Goal: Information Seeking & Learning: Learn about a topic

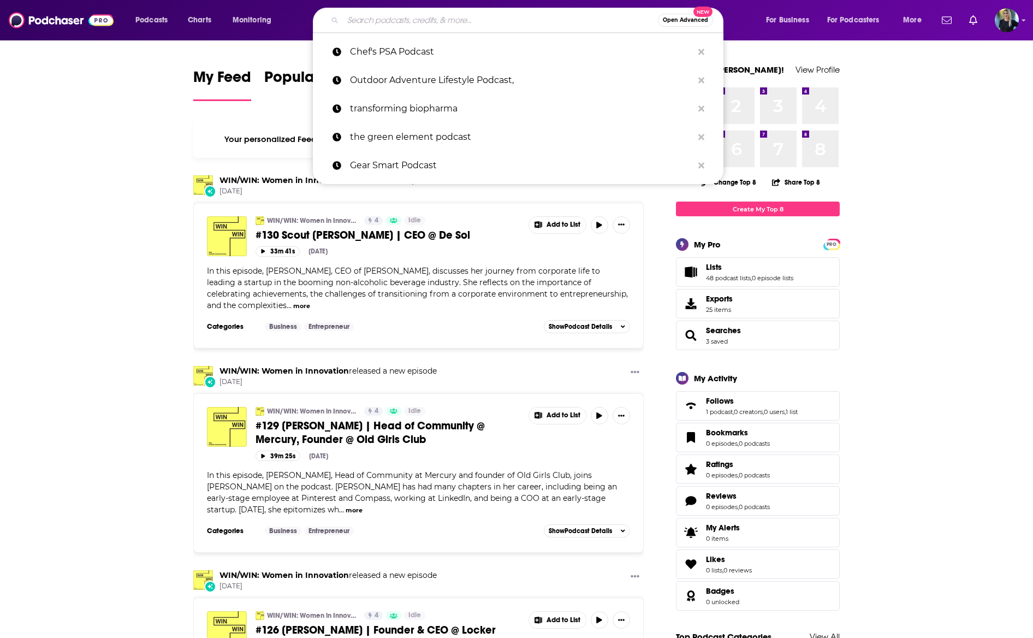
click at [414, 26] on input "Search podcasts, credits, & more..." at bounding box center [500, 19] width 315 height 17
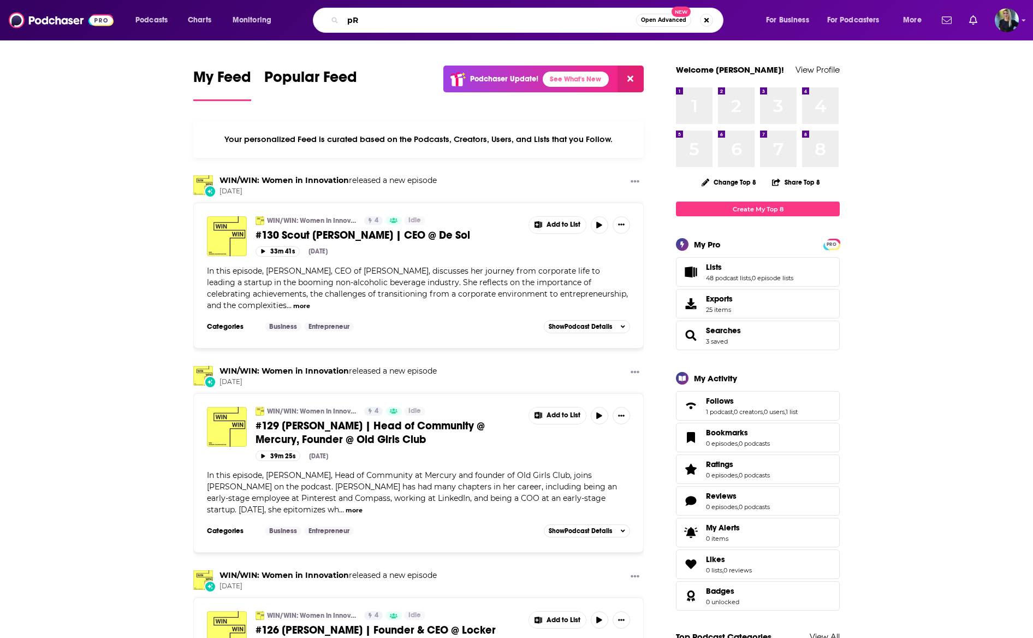
type input "p"
type input "Public relations"
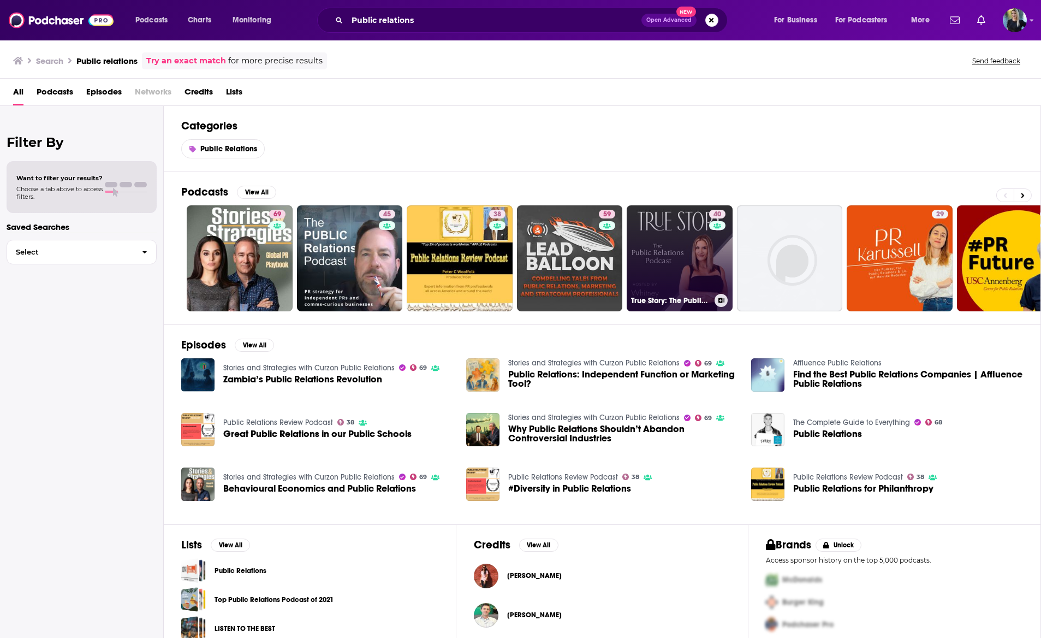
click at [653, 230] on link "40 True Story: The Public Relations Podcast" at bounding box center [680, 258] width 106 height 106
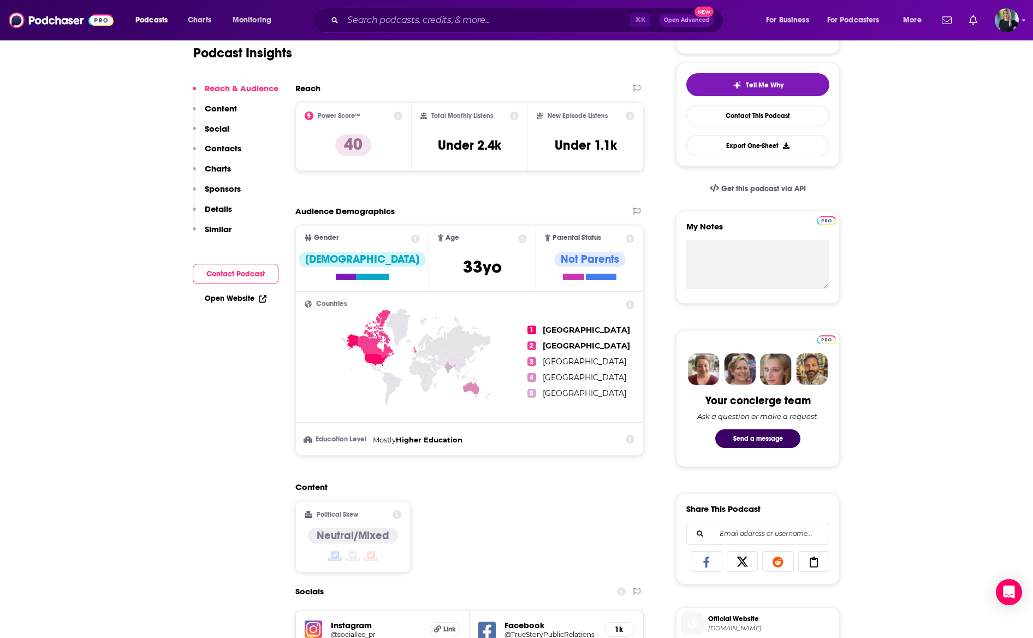
scroll to position [14, 0]
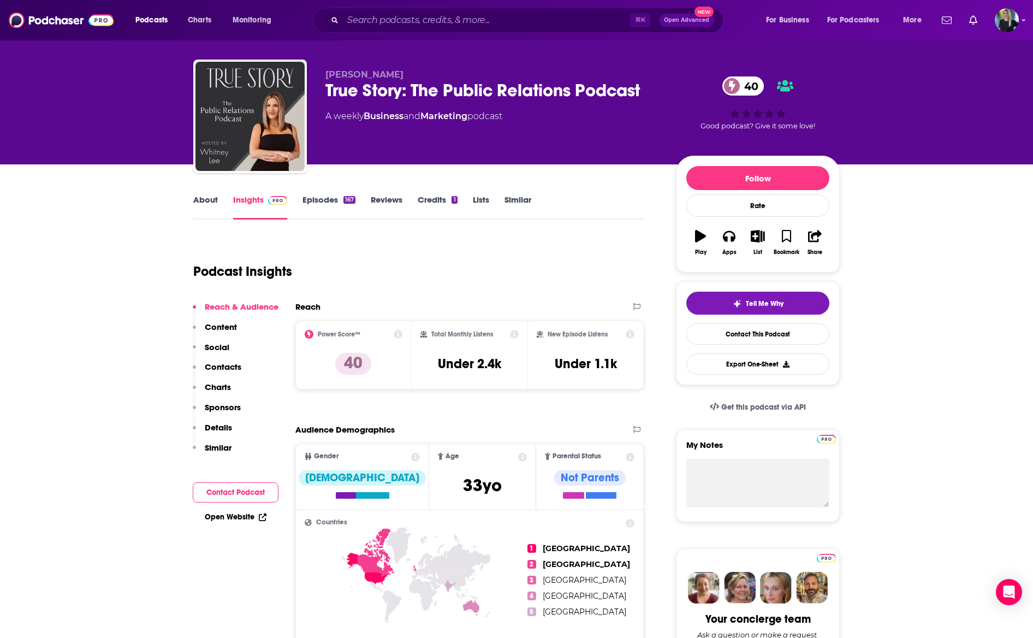
click at [206, 327] on p "Content" at bounding box center [221, 327] width 32 height 10
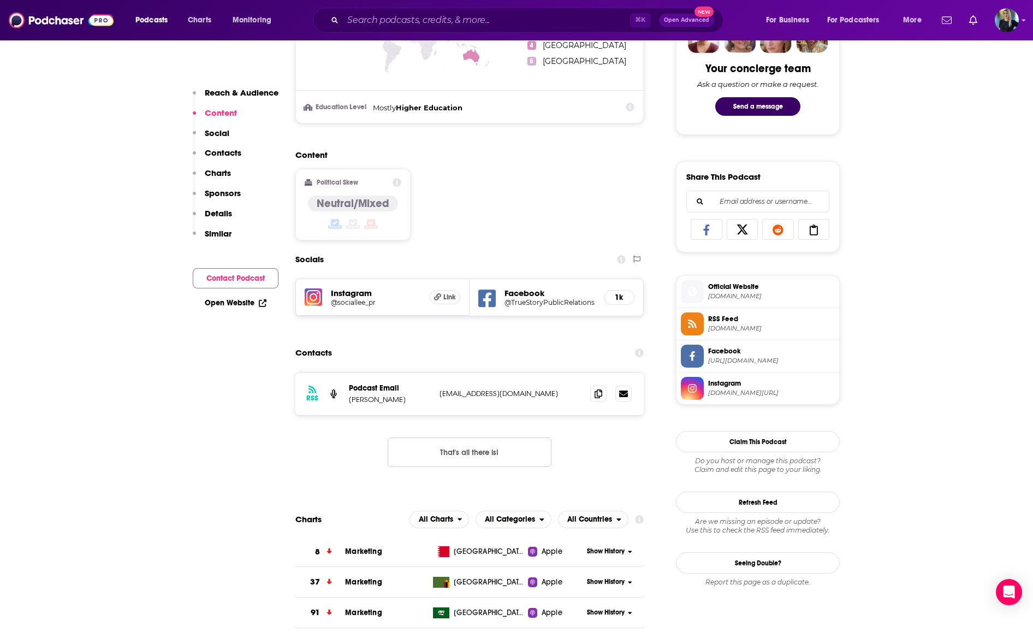
click at [216, 128] on p "Social" at bounding box center [217, 133] width 25 height 10
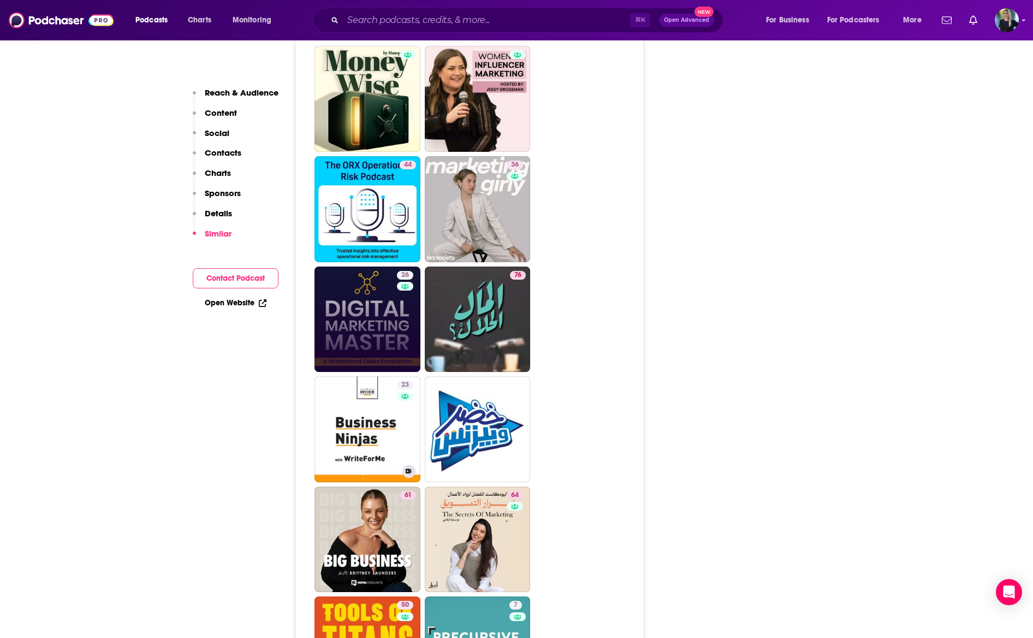
scroll to position [1845, 0]
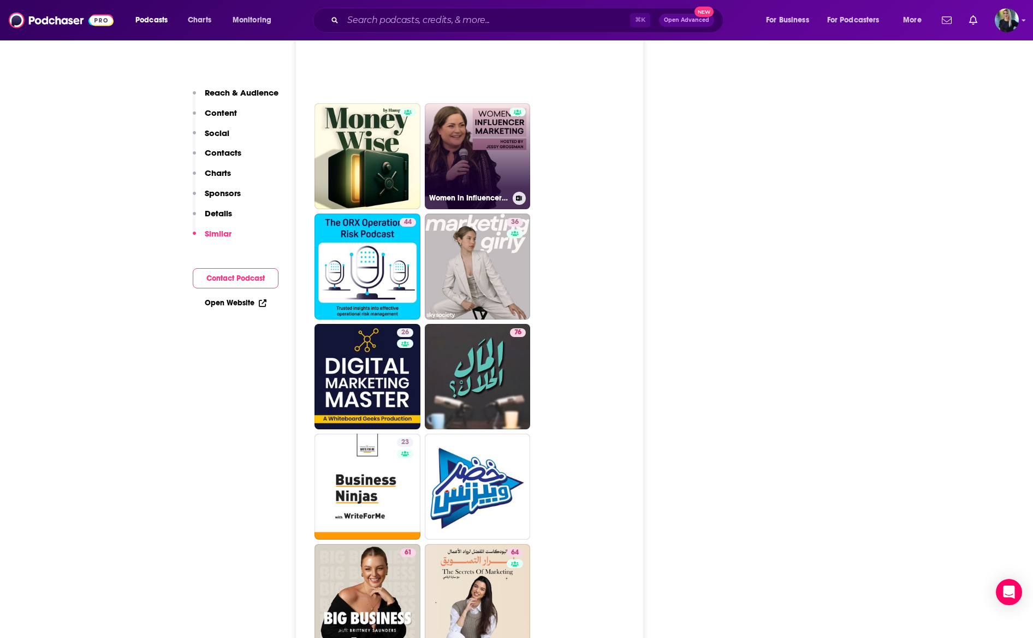
click at [482, 151] on link "Women in Influencer Marketing" at bounding box center [478, 156] width 106 height 106
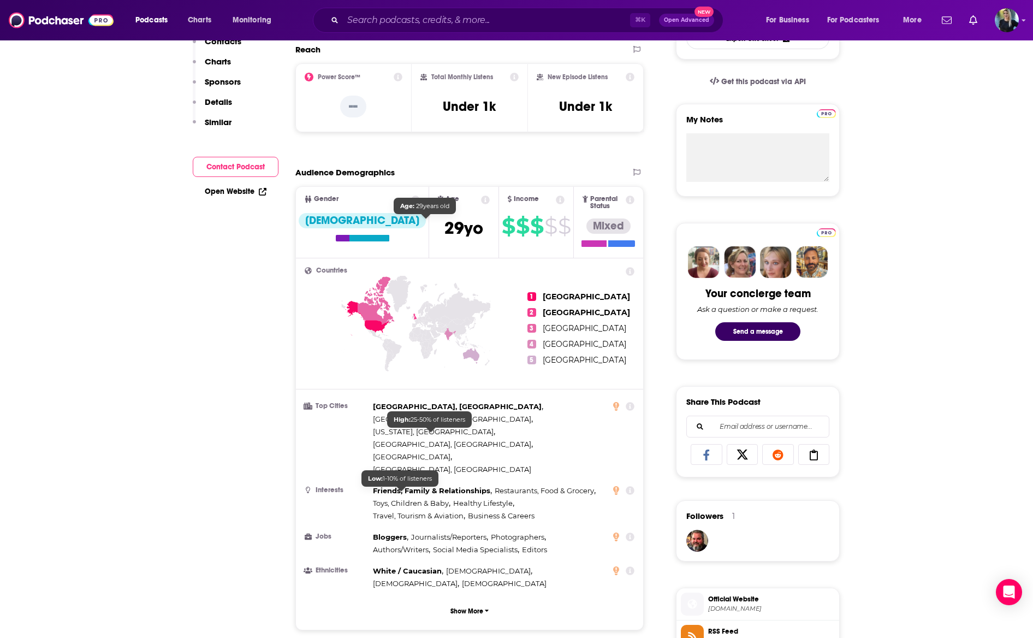
scroll to position [158, 0]
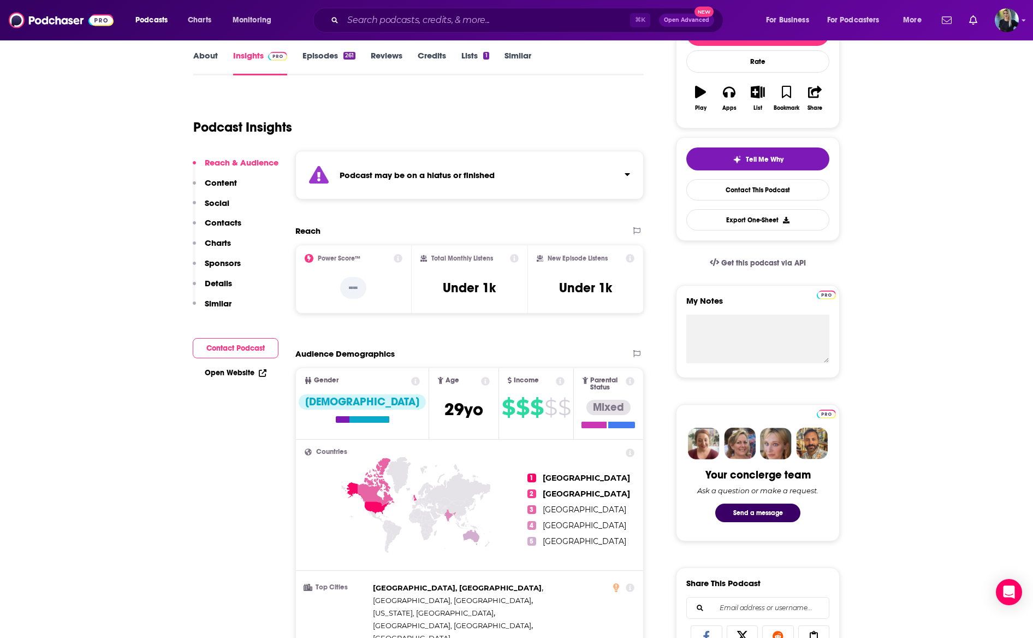
type input "[URL][DOMAIN_NAME]"
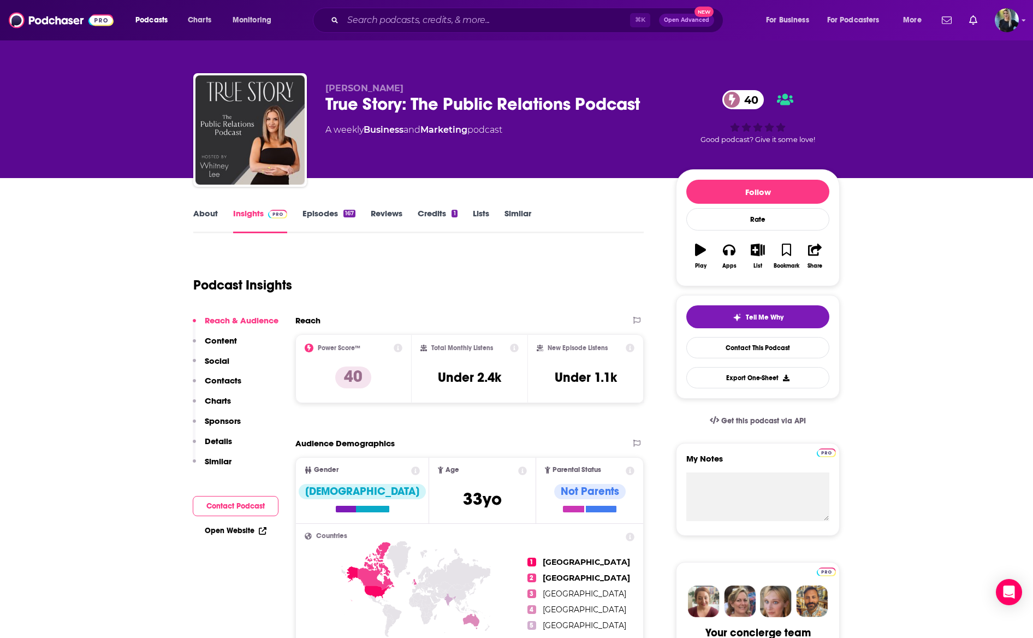
click at [306, 215] on link "Episodes 167" at bounding box center [329, 220] width 53 height 25
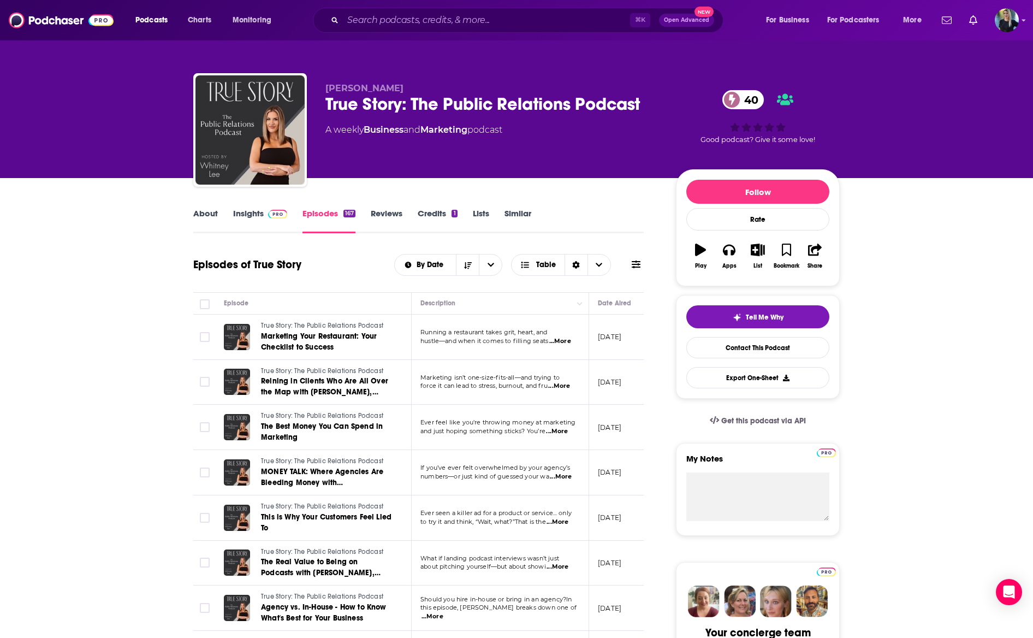
click at [203, 216] on link "About" at bounding box center [205, 220] width 25 height 25
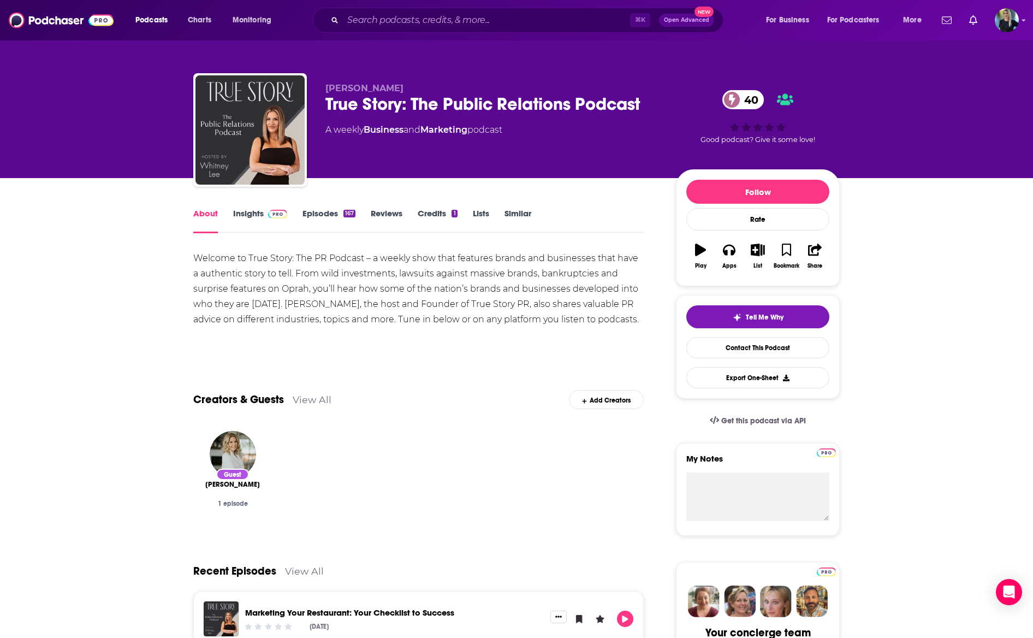
click at [309, 206] on div "About Insights Episodes 167 Reviews Credits 1 Lists Similar" at bounding box center [418, 219] width 451 height 27
click at [311, 210] on link "Episodes 167" at bounding box center [329, 220] width 53 height 25
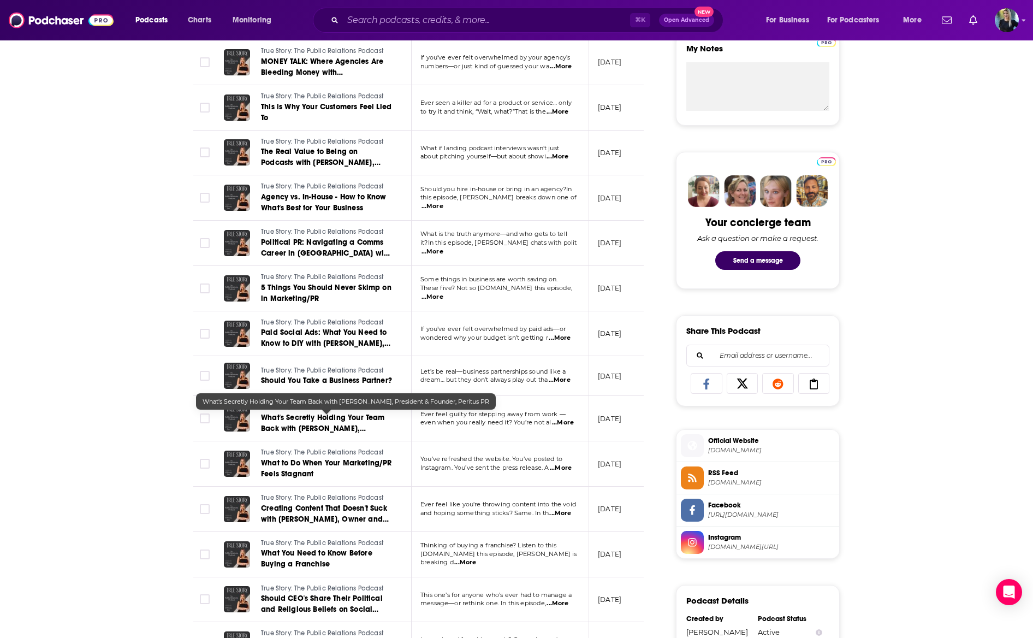
scroll to position [412, 0]
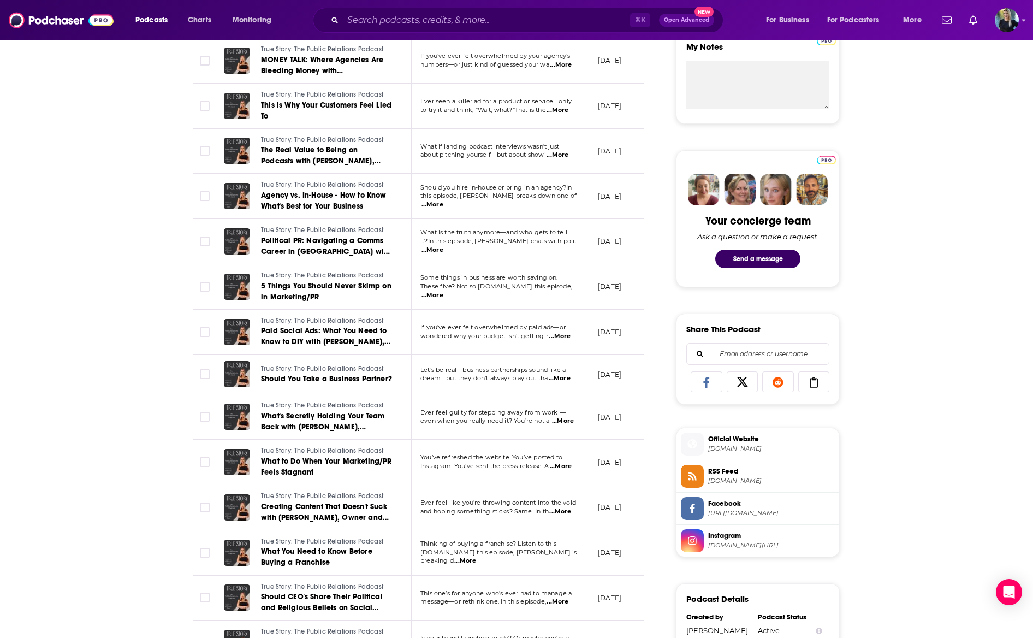
click at [324, 434] on td "True Story: The Public Relations Podcast What's Secretly Holding Your Team Back…" at bounding box center [313, 416] width 197 height 45
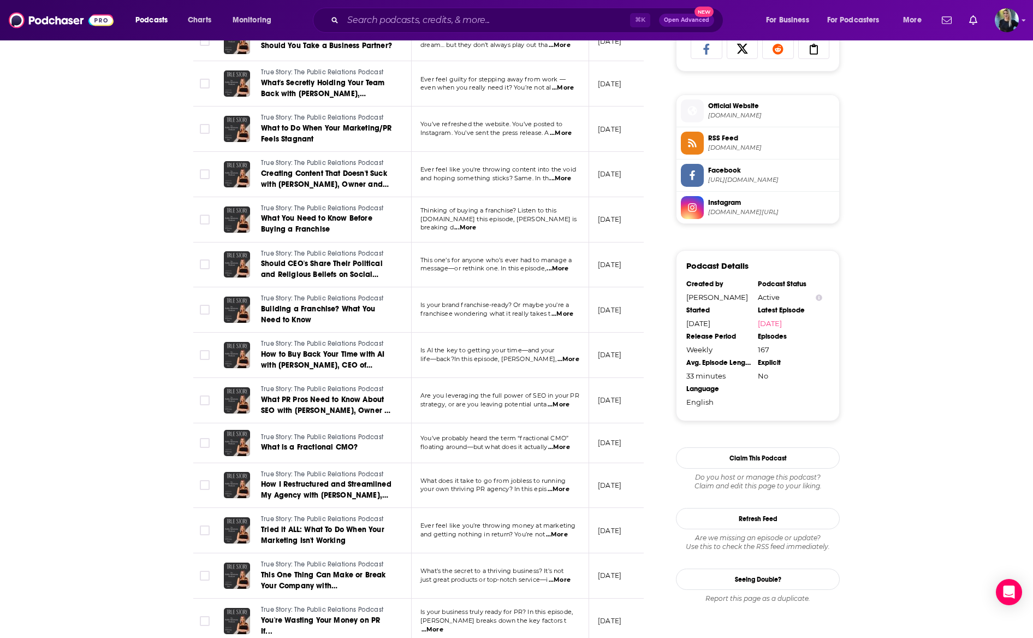
scroll to position [752, 0]
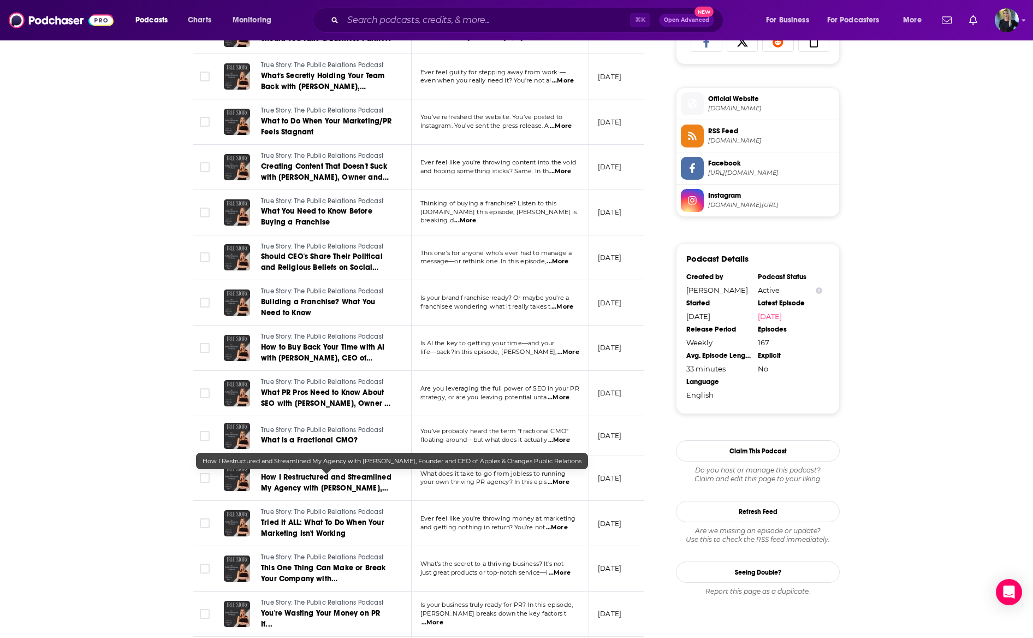
click at [329, 477] on span "How I Restructured and Streamlined My Agency with [PERSON_NAME], Founder and CE…" at bounding box center [326, 493] width 131 height 42
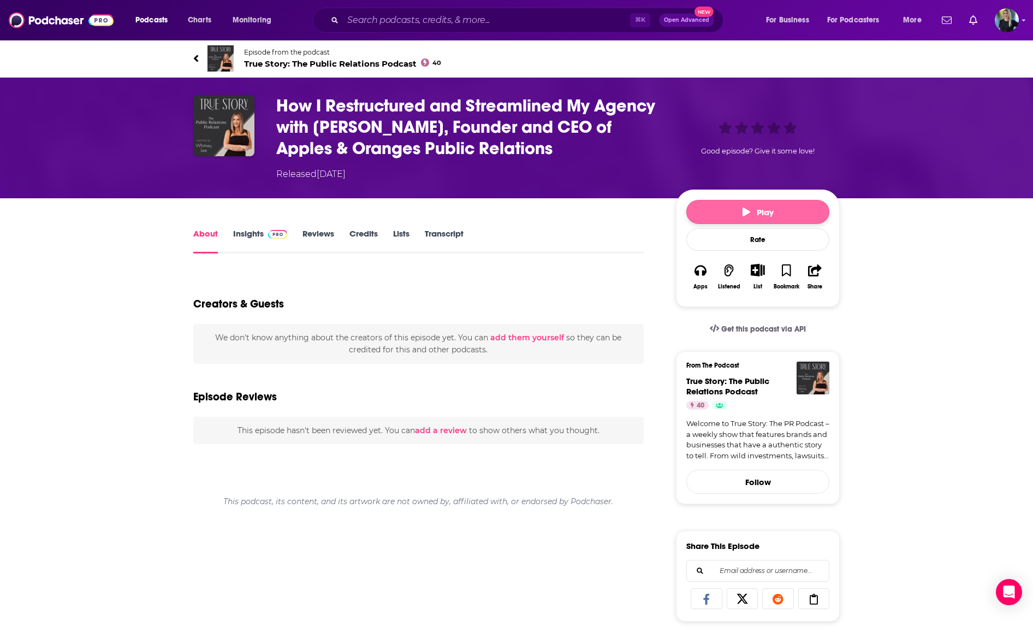
click at [762, 218] on button "Play" at bounding box center [757, 212] width 143 height 24
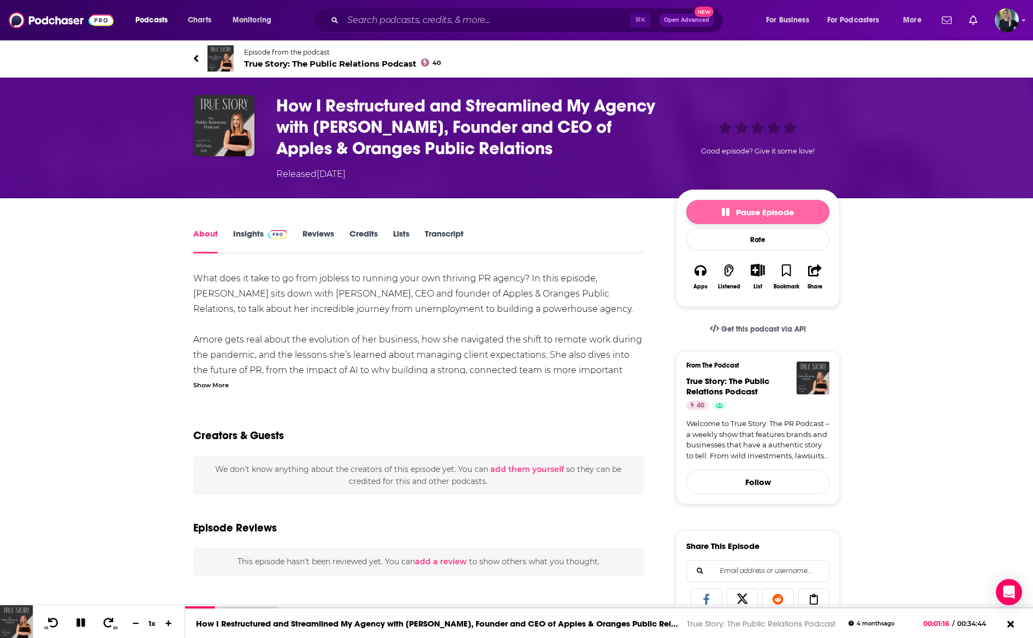
click at [715, 211] on button "Pause Episode" at bounding box center [757, 212] width 143 height 24
click at [63, 30] on img at bounding box center [61, 20] width 105 height 21
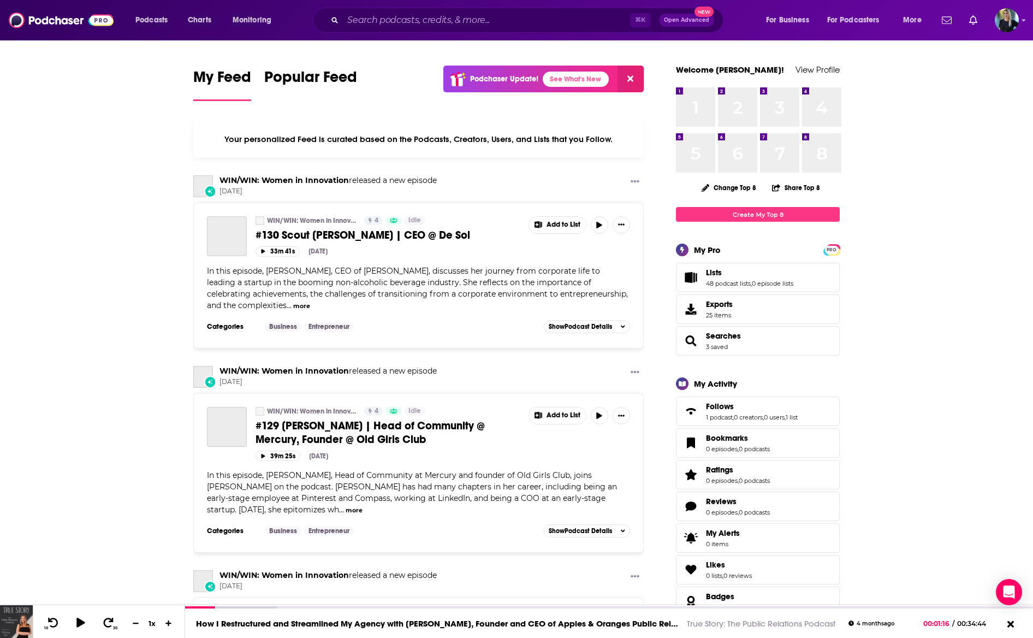
click at [69, 23] on img at bounding box center [61, 20] width 105 height 21
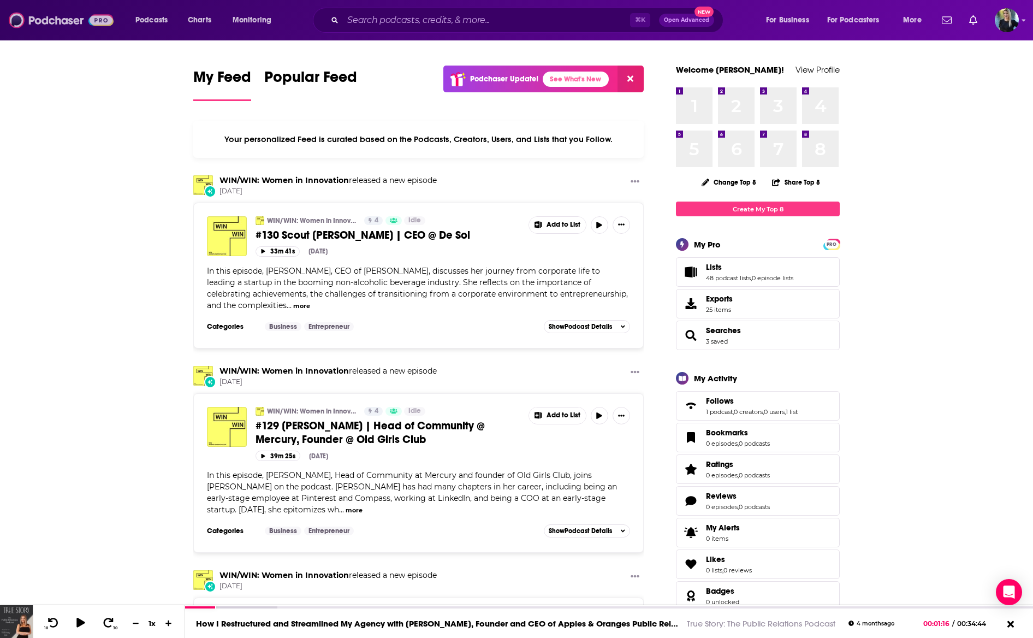
click at [62, 25] on img at bounding box center [61, 20] width 105 height 21
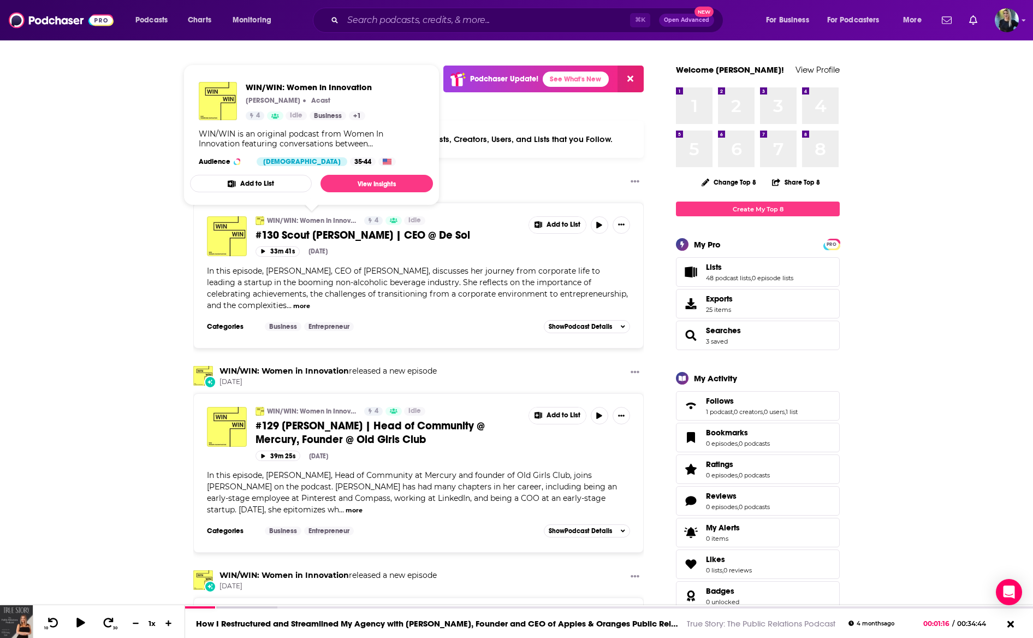
click at [303, 218] on link "WIN/WIN: Women in Innovation" at bounding box center [312, 220] width 90 height 9
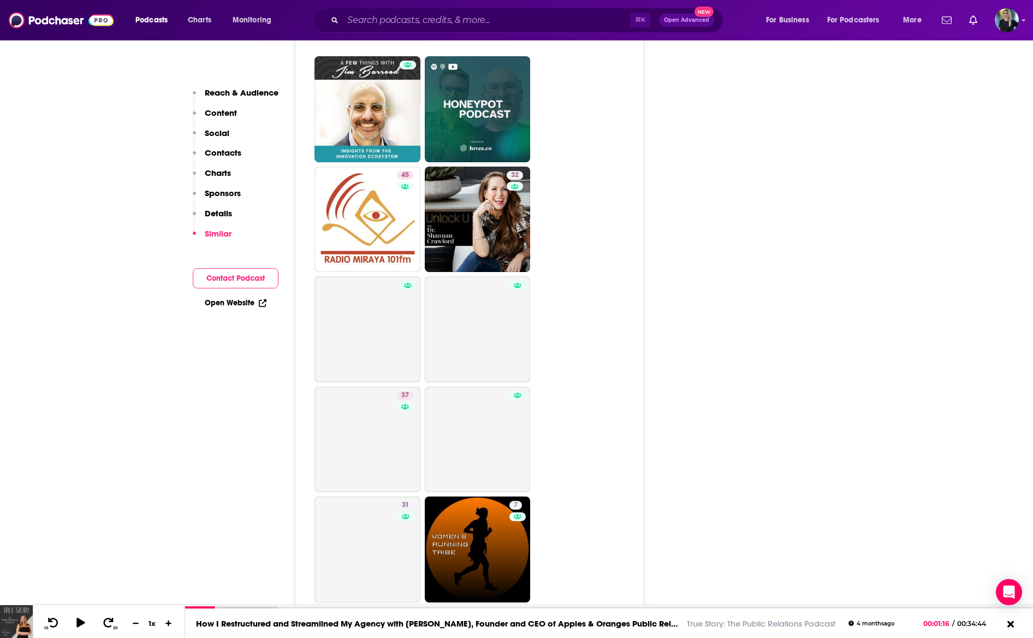
scroll to position [2351, 0]
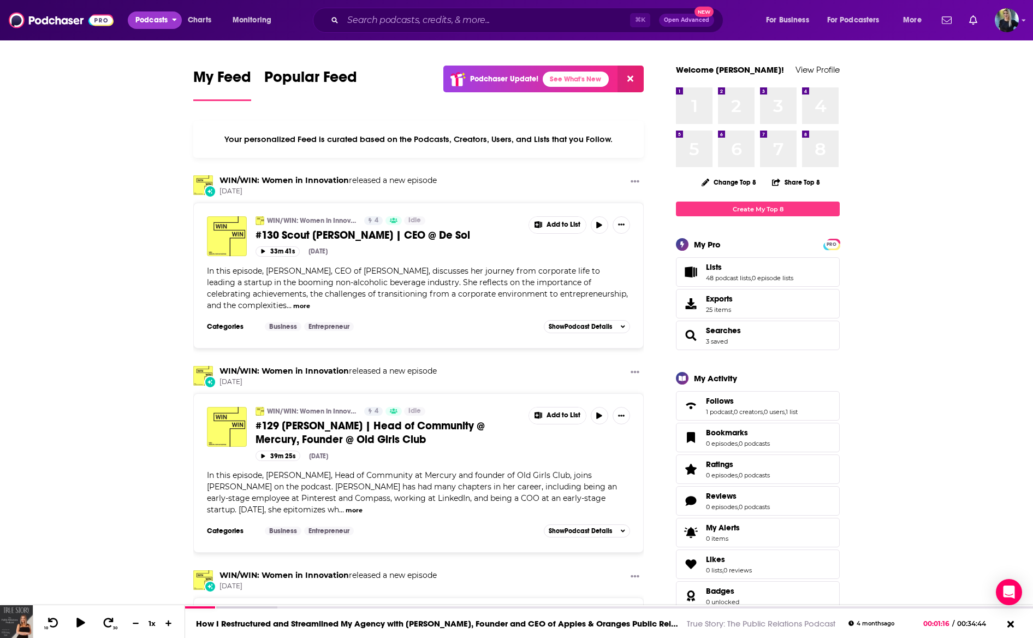
drag, startPoint x: 173, startPoint y: 17, endPoint x: 177, endPoint y: 10, distance: 8.3
click at [174, 17] on icon "open menu" at bounding box center [174, 18] width 5 height 8
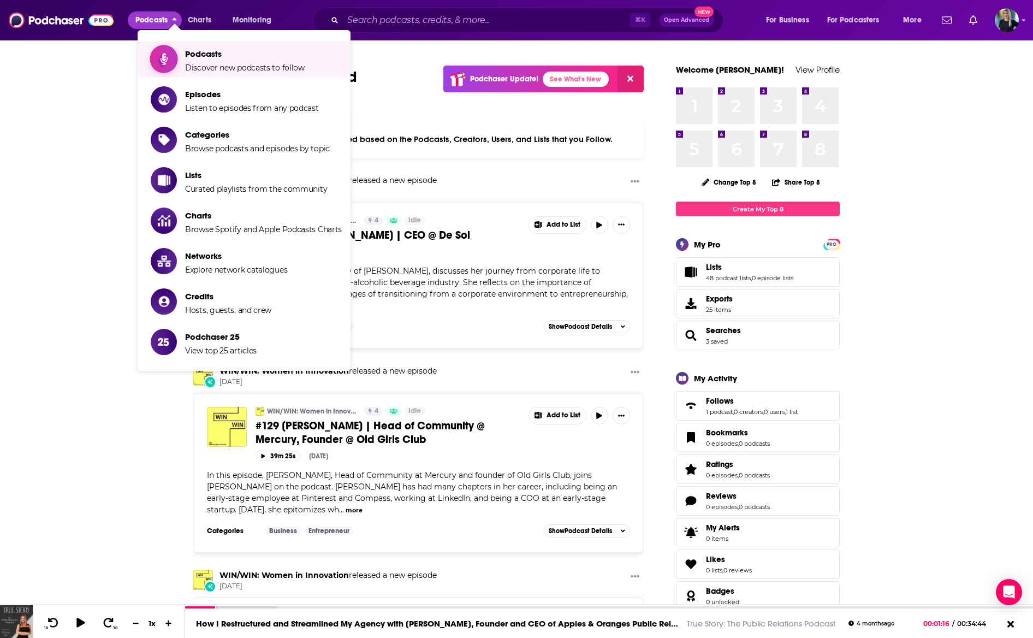
click at [197, 50] on span "Podcasts" at bounding box center [245, 54] width 120 height 10
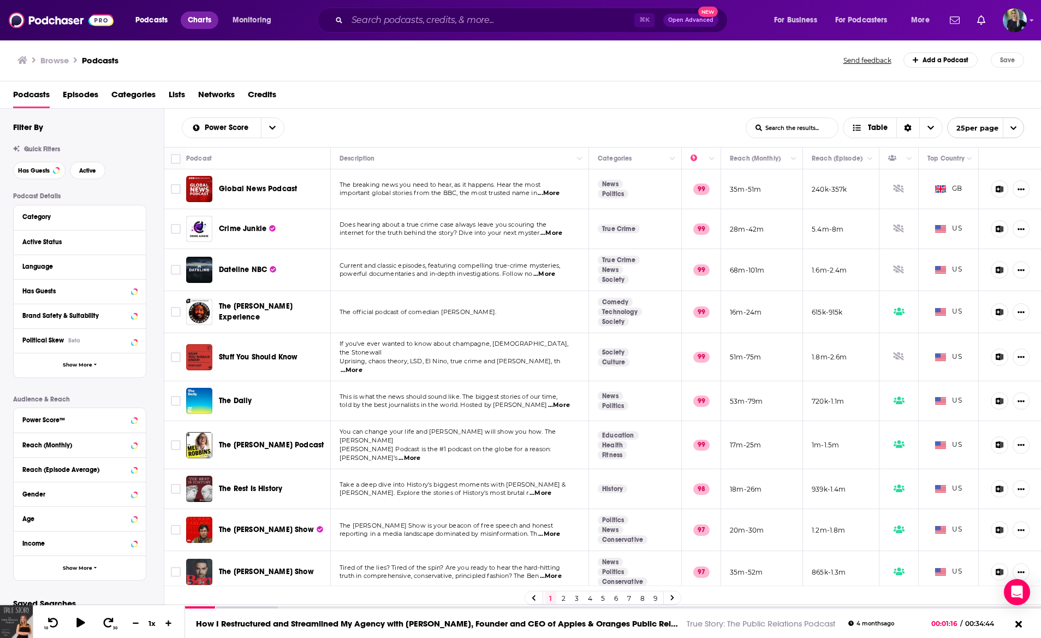
click at [203, 23] on span "Charts" at bounding box center [199, 20] width 23 height 15
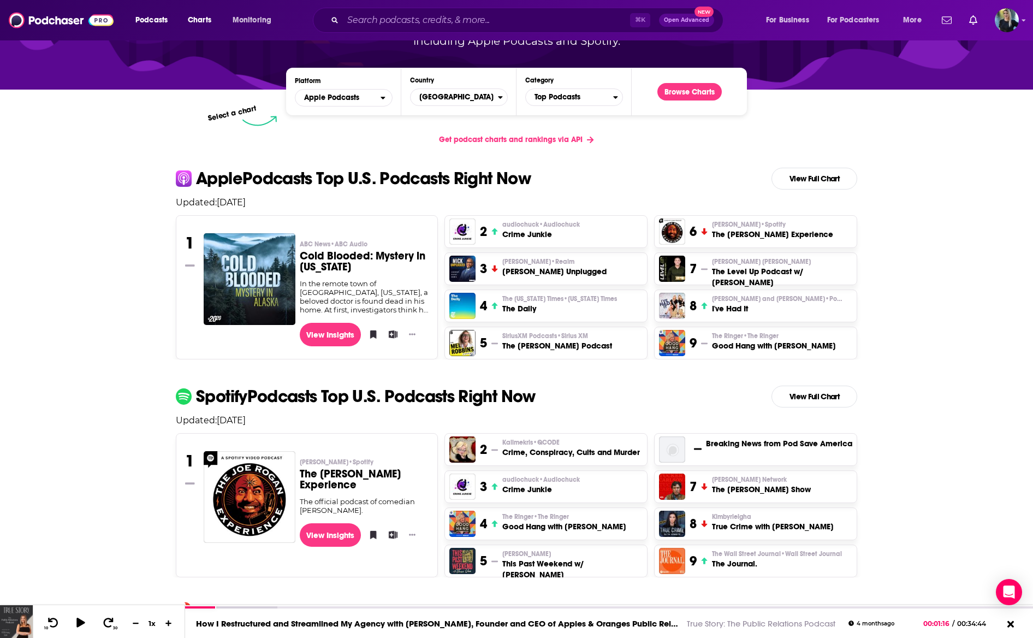
scroll to position [164, 0]
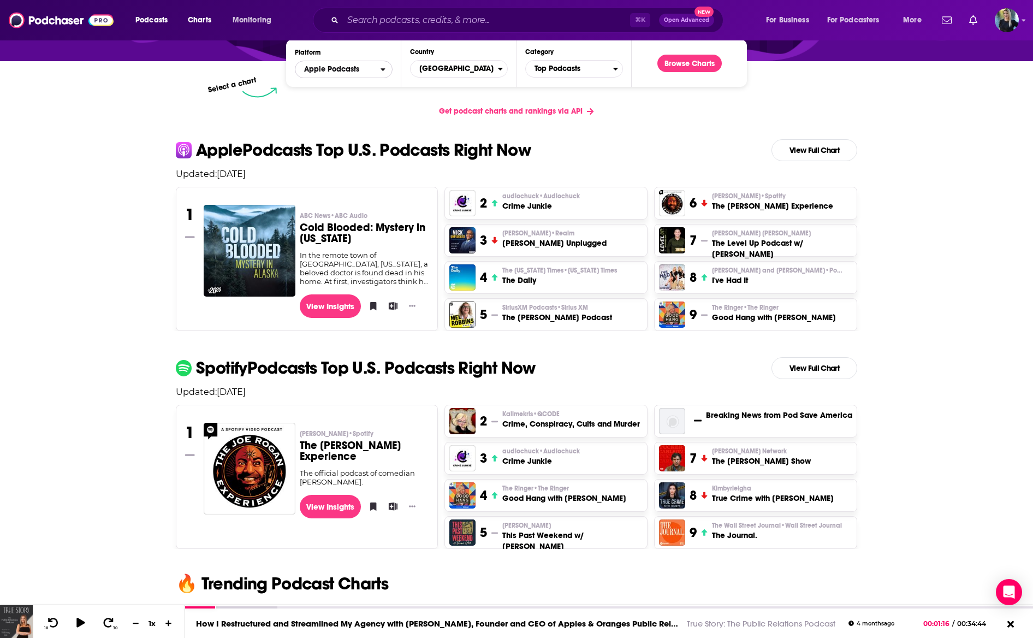
click at [334, 66] on span "Apple Podcasts" at bounding box center [331, 70] width 55 height 8
click at [335, 66] on span "Apple Podcasts" at bounding box center [331, 70] width 55 height 8
click at [456, 75] on span "[GEOGRAPHIC_DATA]" at bounding box center [454, 69] width 87 height 19
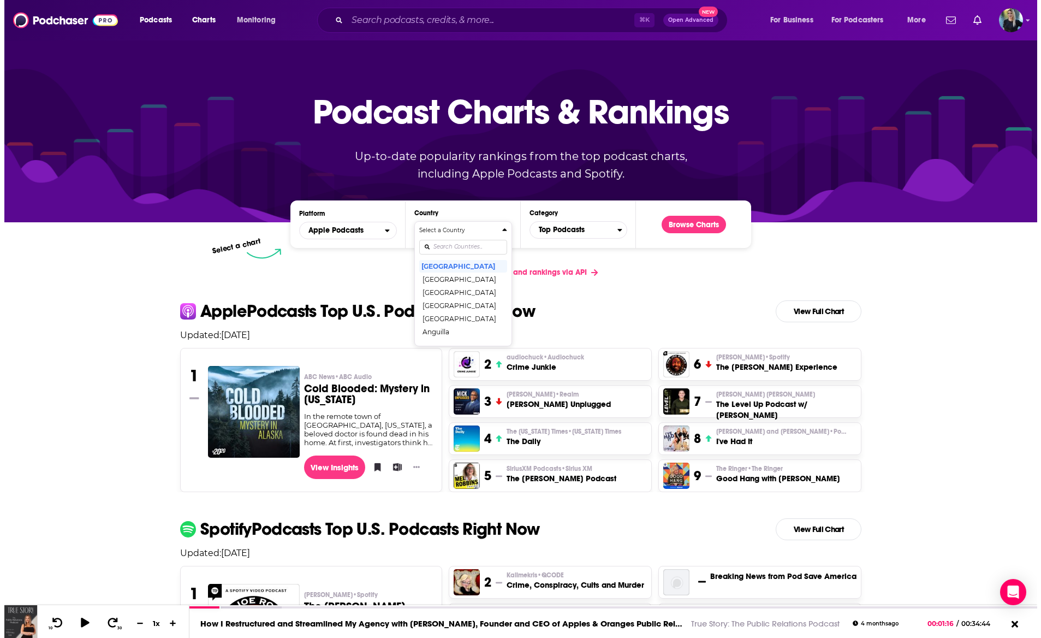
scroll to position [0, 0]
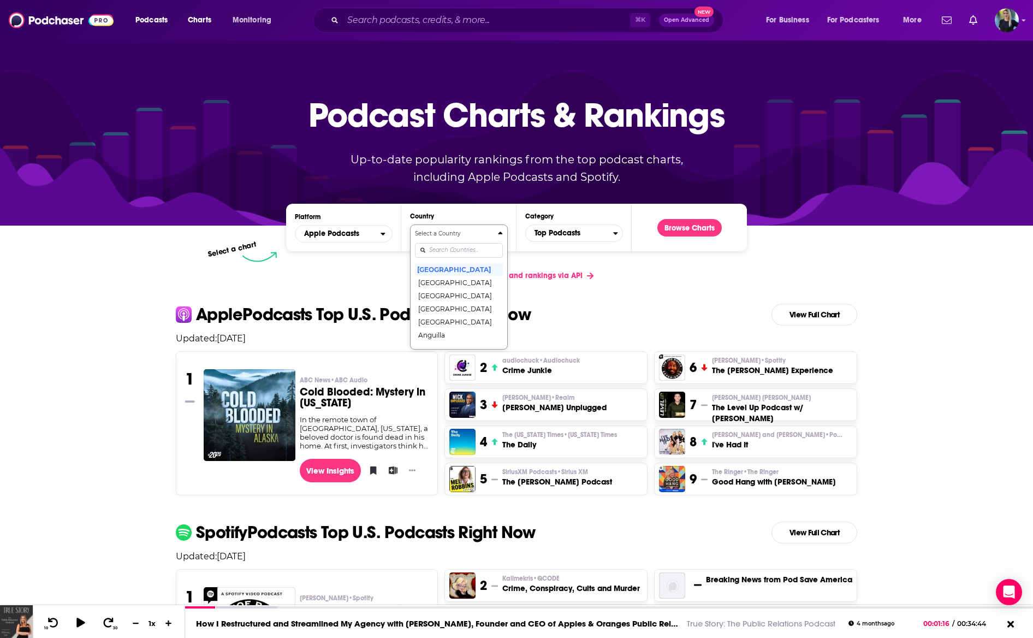
click at [680, 257] on div "Select a chart" at bounding box center [472, 256] width 461 height 11
click at [679, 225] on button "Browse Charts" at bounding box center [690, 227] width 64 height 17
